Goal: Task Accomplishment & Management: Manage account settings

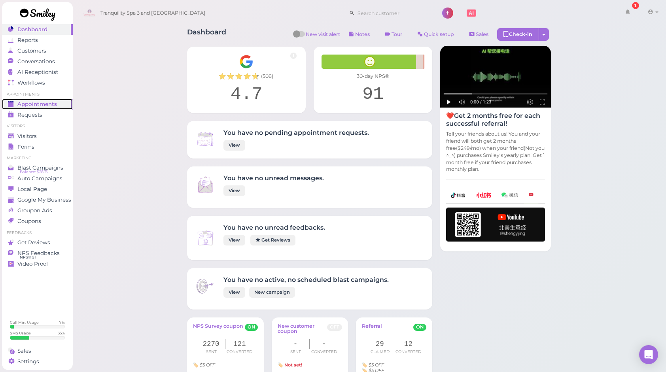
click at [41, 104] on span "Appointments" at bounding box center [37, 104] width 40 height 7
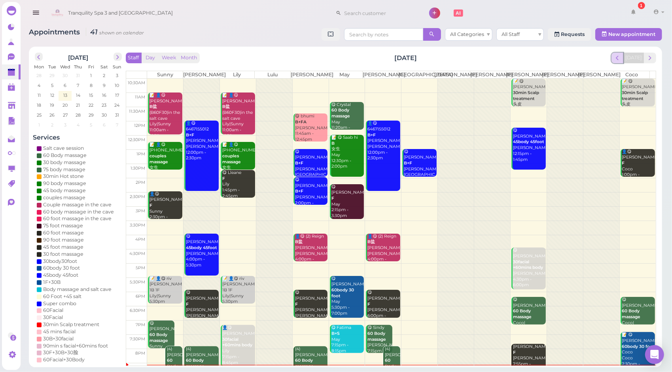
click at [624, 58] on button "prev" at bounding box center [617, 58] width 12 height 11
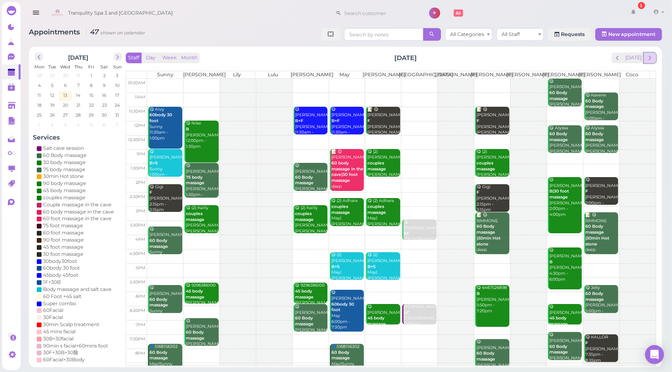
click at [649, 57] on span "next" at bounding box center [650, 58] width 8 height 8
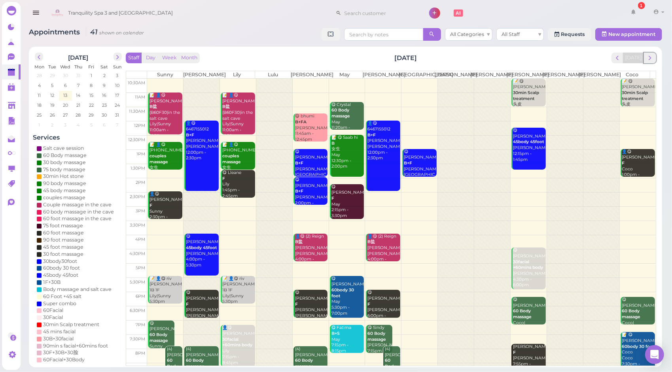
click at [649, 57] on span "next" at bounding box center [650, 58] width 8 height 8
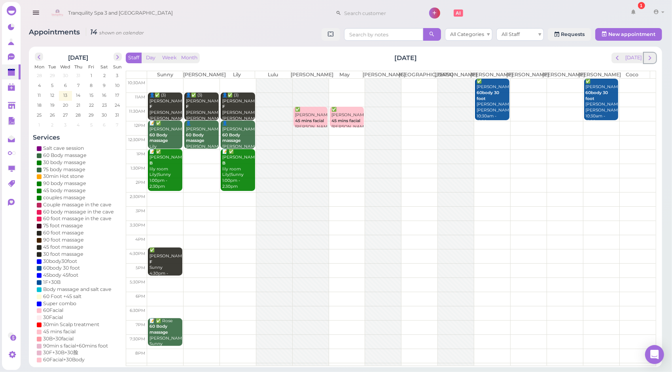
click at [649, 57] on span "next" at bounding box center [650, 58] width 8 height 8
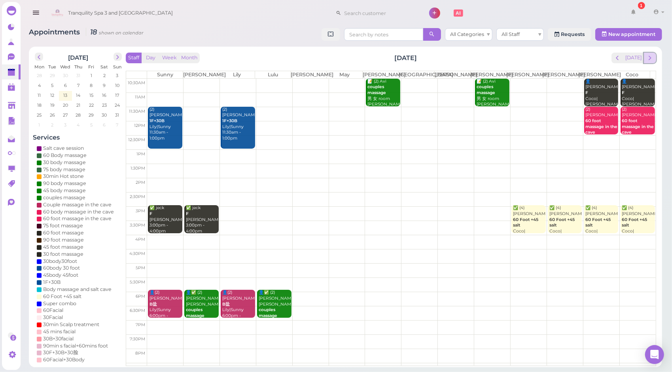
click at [649, 57] on span "next" at bounding box center [650, 58] width 8 height 8
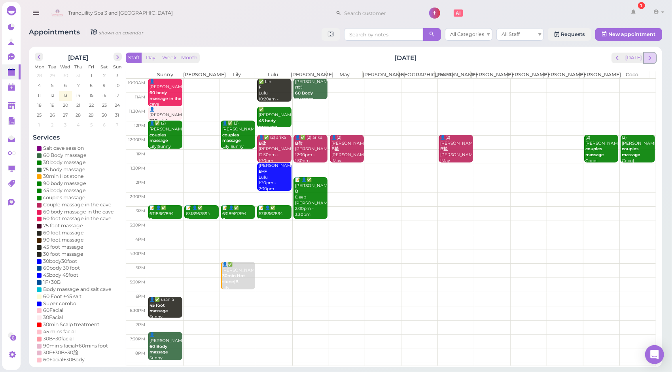
click at [649, 58] on span "next" at bounding box center [650, 58] width 8 height 8
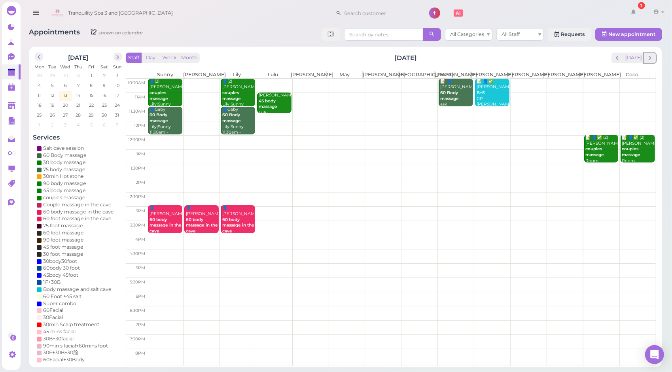
click at [649, 58] on span "next" at bounding box center [650, 58] width 8 height 8
